Goal: Information Seeking & Learning: Learn about a topic

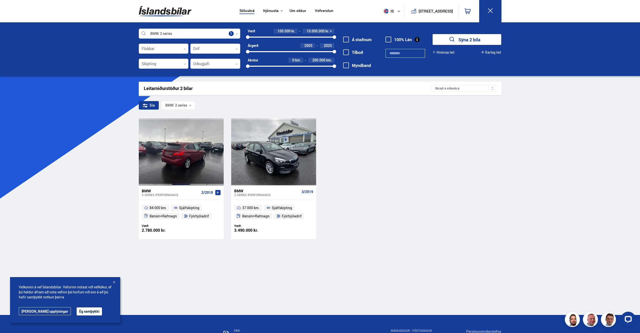
click at [177, 161] on div at bounding box center [181, 151] width 17 height 67
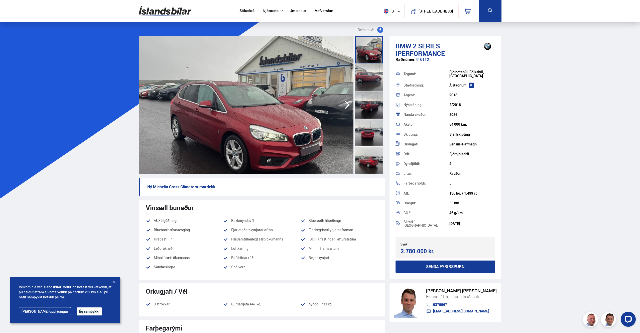
click at [371, 75] on div at bounding box center [369, 77] width 28 height 28
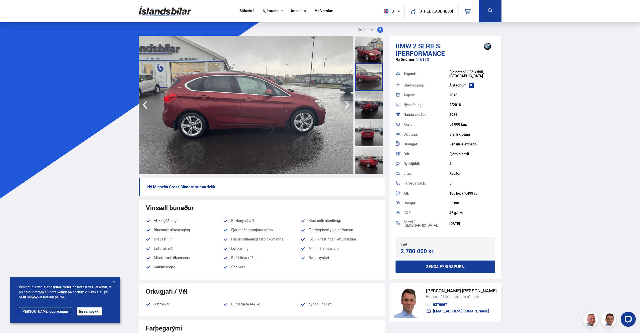
click at [372, 108] on div at bounding box center [369, 105] width 28 height 28
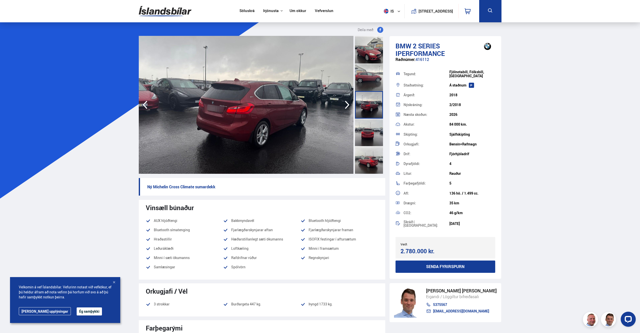
click at [377, 140] on div at bounding box center [369, 132] width 28 height 28
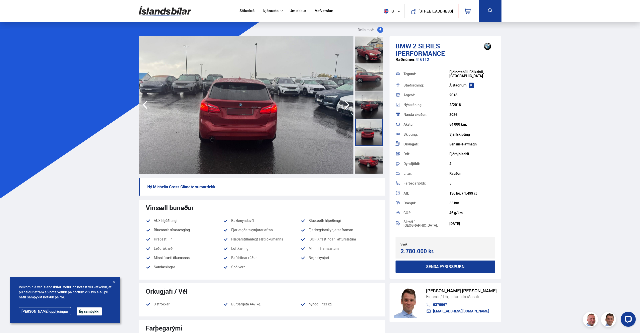
click at [373, 155] on div at bounding box center [369, 160] width 28 height 28
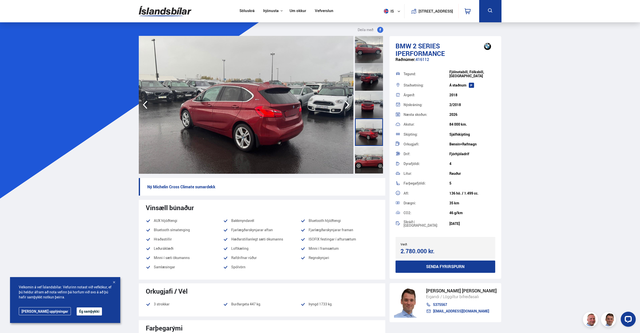
scroll to position [30, 0]
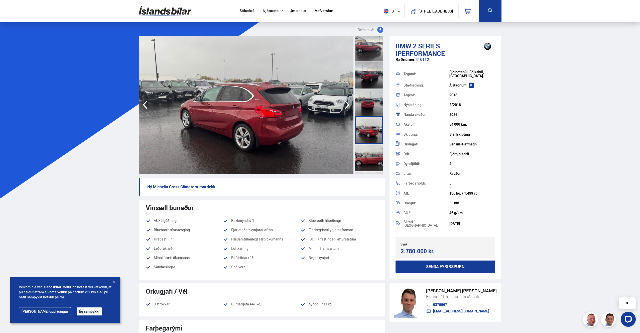
click at [374, 154] on div at bounding box center [369, 158] width 28 height 28
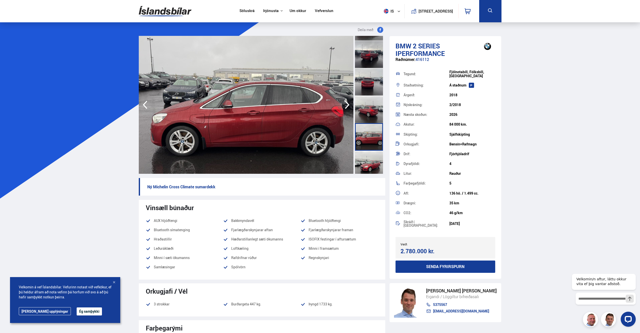
scroll to position [54, 0]
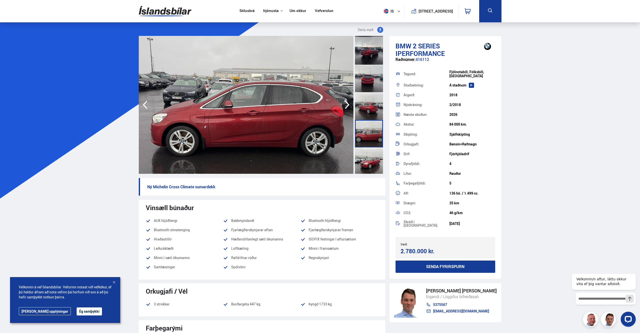
click at [373, 154] on div at bounding box center [369, 161] width 28 height 28
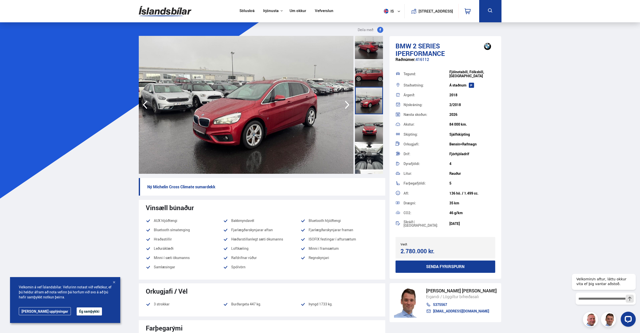
scroll to position [118, 0]
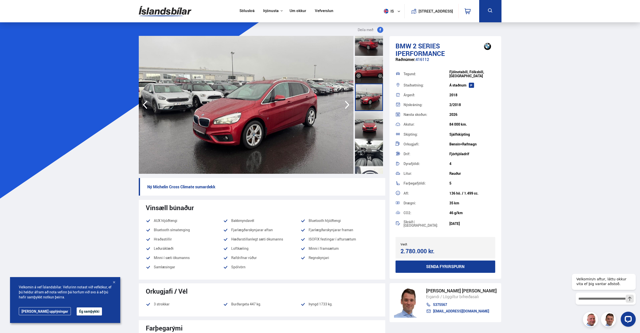
click at [371, 124] on div at bounding box center [369, 125] width 28 height 28
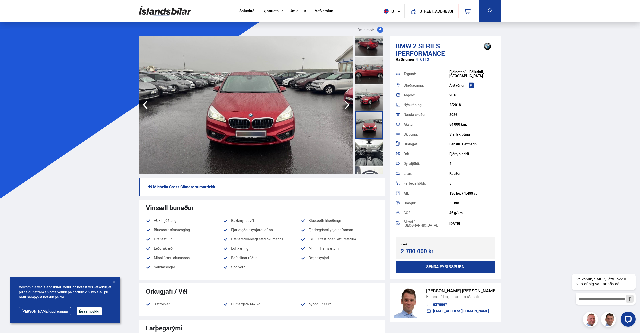
click at [368, 156] on div at bounding box center [369, 153] width 28 height 28
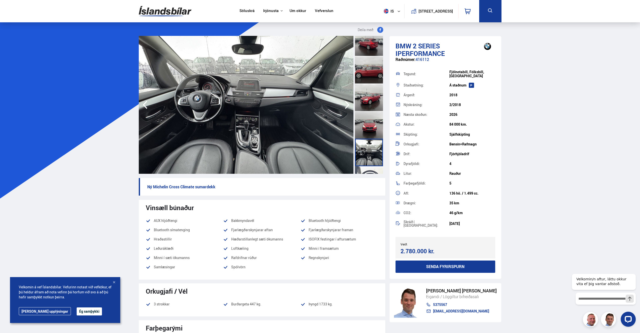
click at [370, 171] on div at bounding box center [369, 180] width 28 height 28
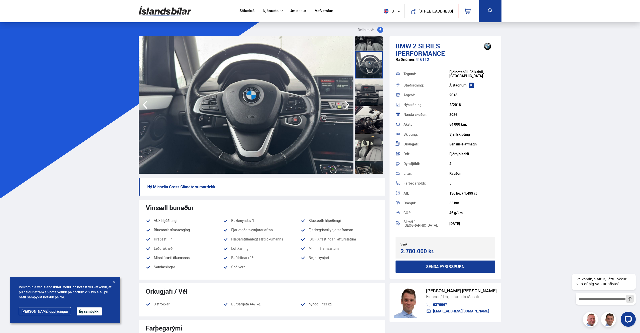
scroll to position [230, 0]
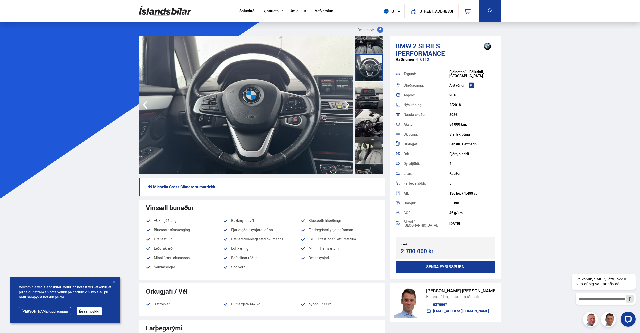
click at [372, 95] on div at bounding box center [369, 95] width 28 height 28
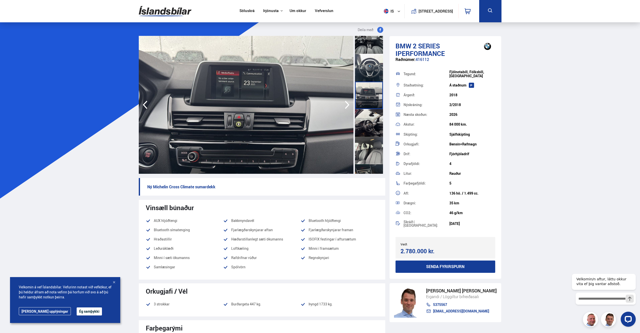
click at [370, 128] on div at bounding box center [369, 123] width 28 height 28
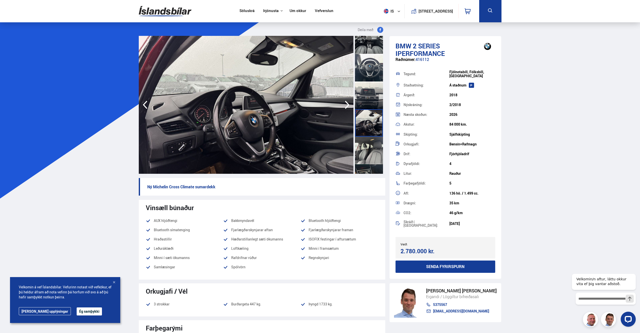
click at [368, 99] on div at bounding box center [369, 95] width 28 height 28
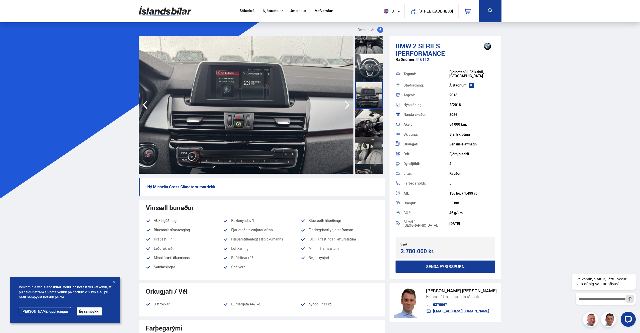
click at [371, 132] on div at bounding box center [369, 123] width 28 height 28
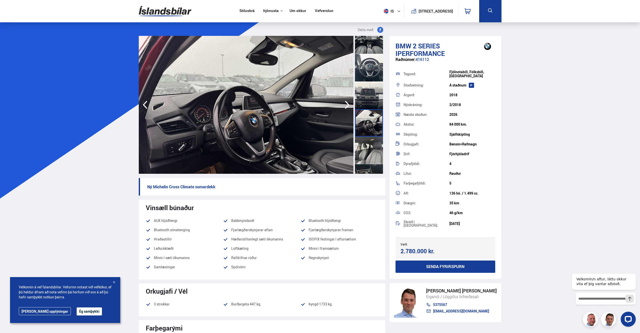
click at [369, 155] on div at bounding box center [369, 151] width 28 height 28
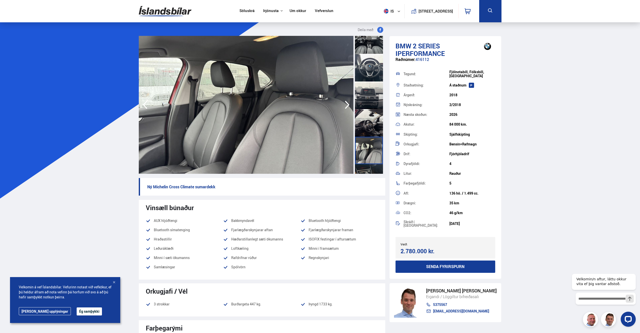
click at [372, 169] on div at bounding box center [369, 178] width 28 height 28
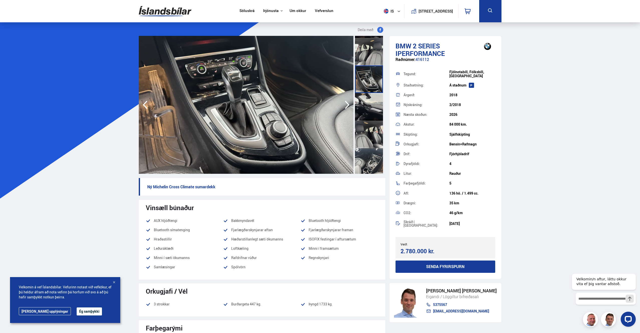
scroll to position [332, 0]
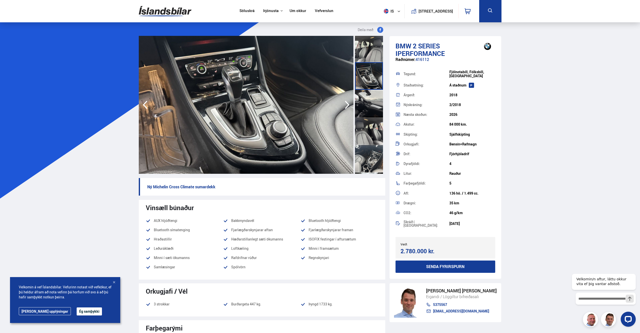
click at [370, 104] on div at bounding box center [369, 104] width 28 height 28
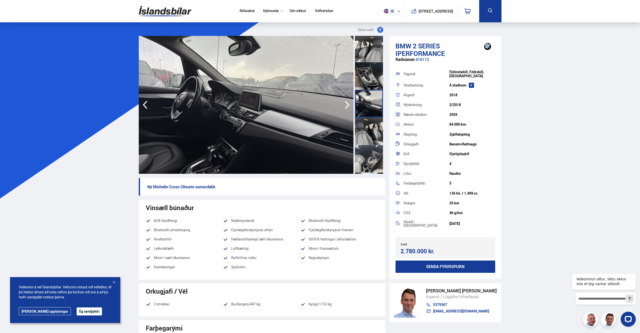
click at [371, 127] on div at bounding box center [369, 131] width 28 height 28
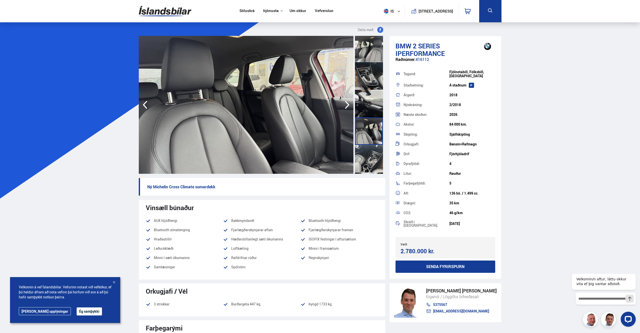
click at [376, 154] on div at bounding box center [369, 159] width 28 height 28
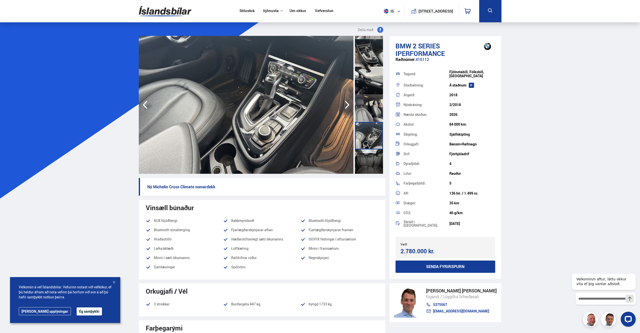
scroll to position [358, 0]
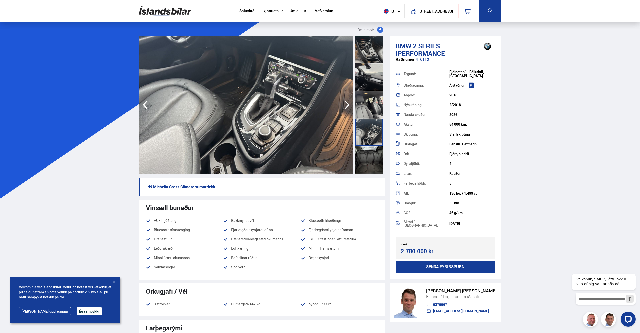
click at [371, 157] on div at bounding box center [369, 160] width 28 height 28
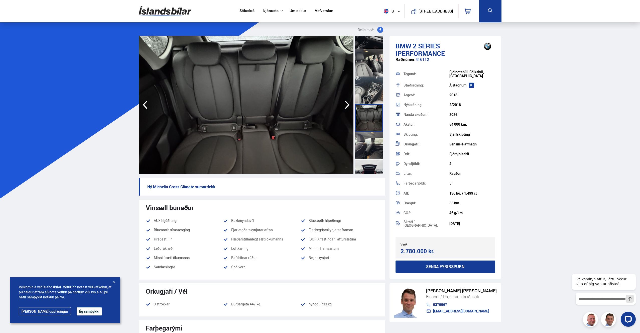
scroll to position [427, 0]
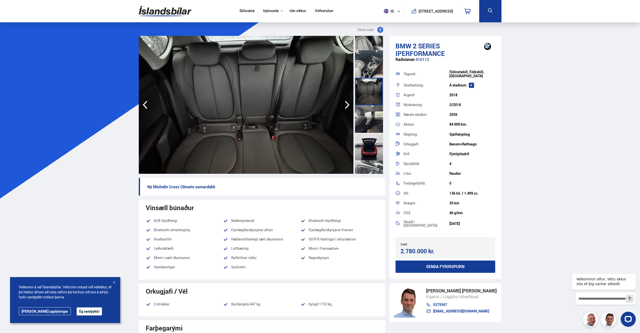
click at [373, 110] on div at bounding box center [369, 119] width 28 height 28
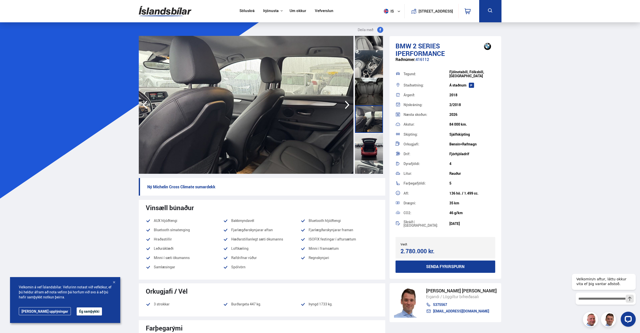
click at [375, 149] on div at bounding box center [369, 147] width 28 height 28
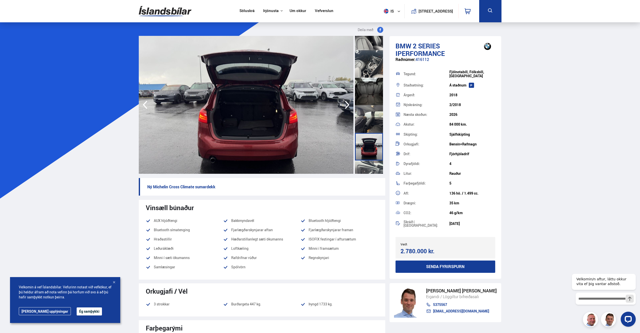
click at [372, 168] on div at bounding box center [369, 174] width 28 height 28
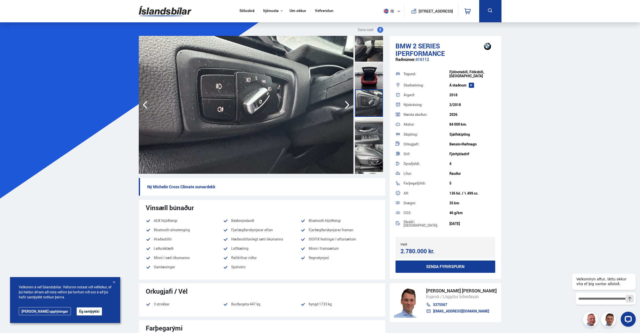
scroll to position [547, 0]
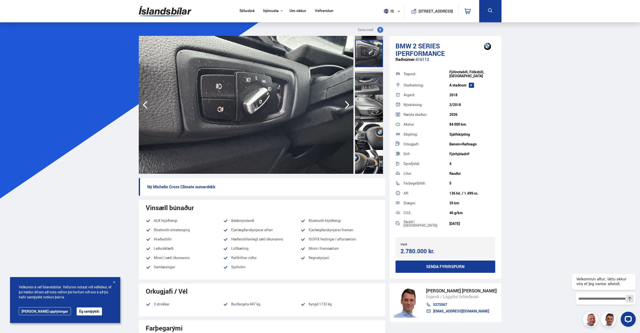
click at [369, 88] on div at bounding box center [369, 81] width 28 height 28
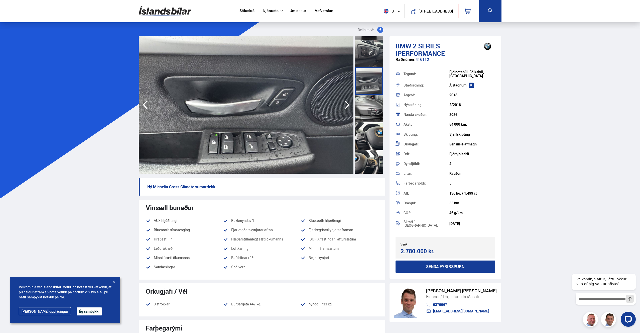
click at [371, 115] on div at bounding box center [369, 109] width 28 height 28
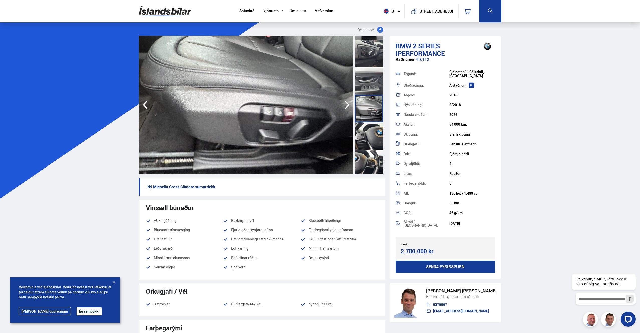
click at [373, 138] on div at bounding box center [369, 136] width 28 height 28
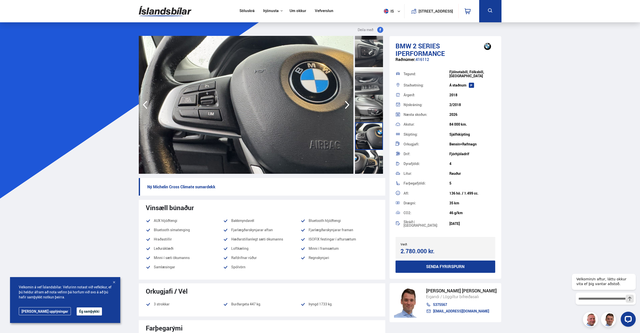
click at [372, 158] on div at bounding box center [369, 164] width 28 height 28
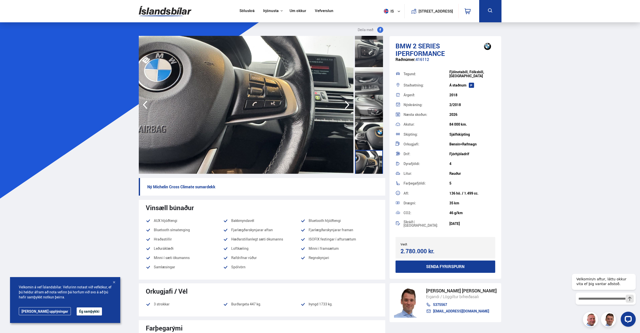
scroll to position [606, 0]
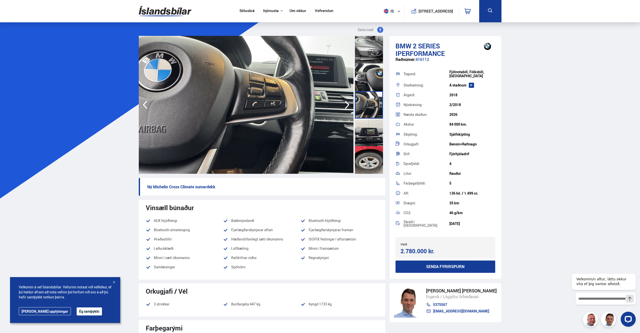
click at [368, 134] on div at bounding box center [369, 132] width 28 height 28
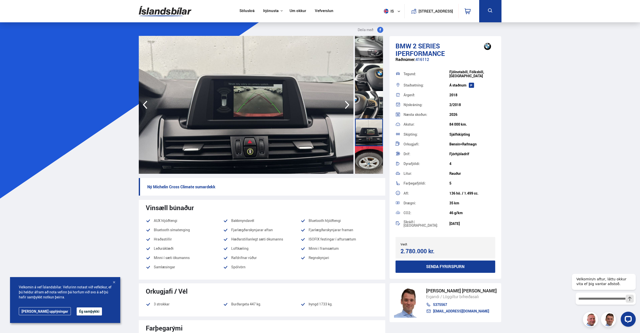
click at [370, 156] on div at bounding box center [369, 160] width 28 height 28
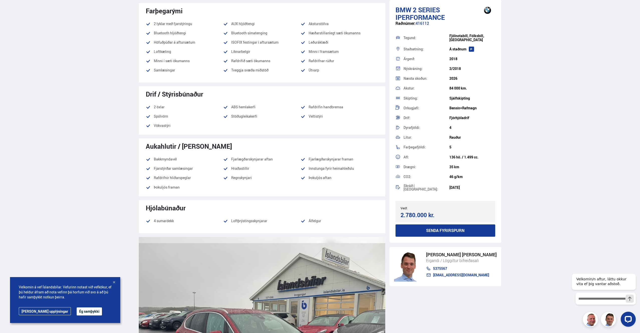
scroll to position [0, 0]
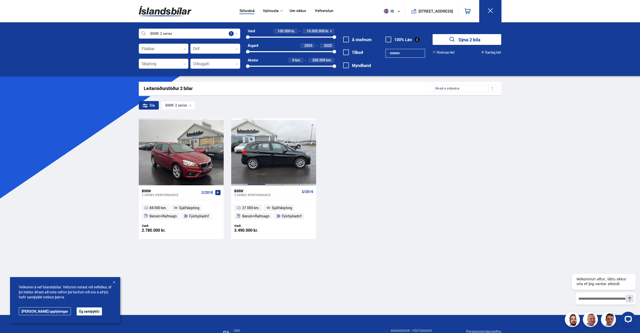
click at [252, 148] on div at bounding box center [256, 151] width 17 height 67
